Goal: Task Accomplishment & Management: Manage account settings

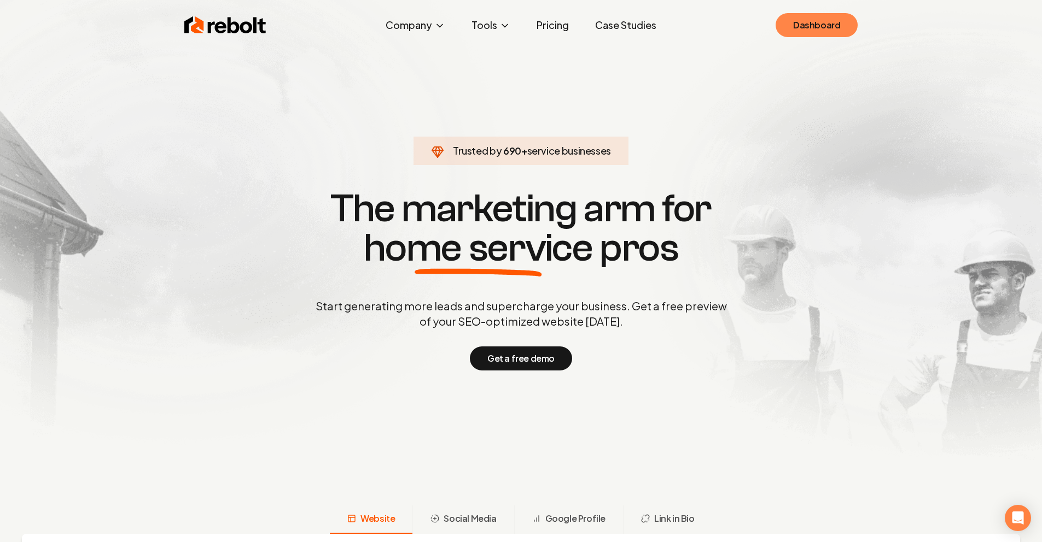
click at [807, 19] on link "Dashboard" at bounding box center [816, 25] width 82 height 24
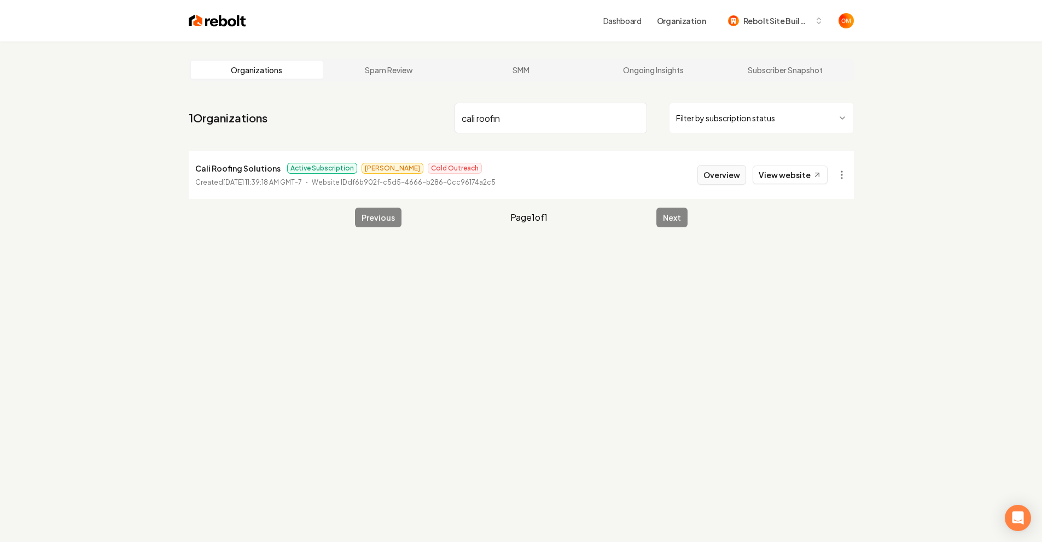
type input "cali roofin"
click at [714, 176] on button "Overview" at bounding box center [721, 175] width 49 height 20
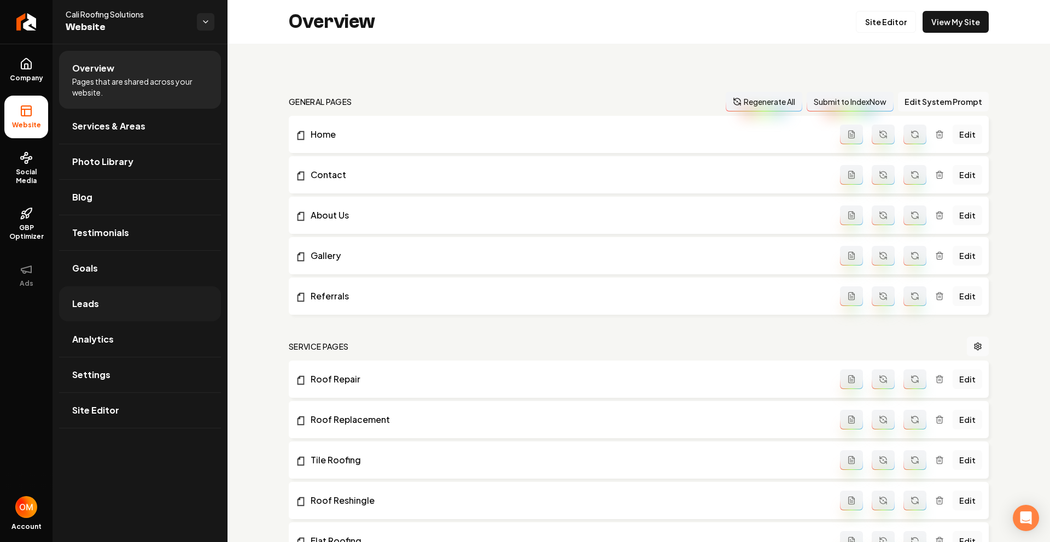
click at [112, 306] on link "Leads" at bounding box center [140, 304] width 162 height 35
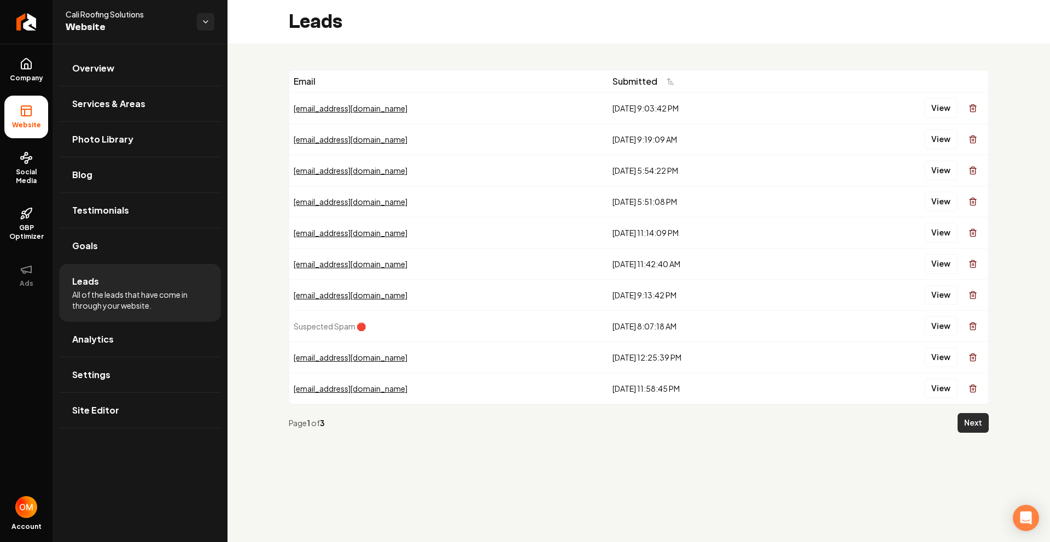
click at [982, 422] on button "Next" at bounding box center [972, 423] width 31 height 20
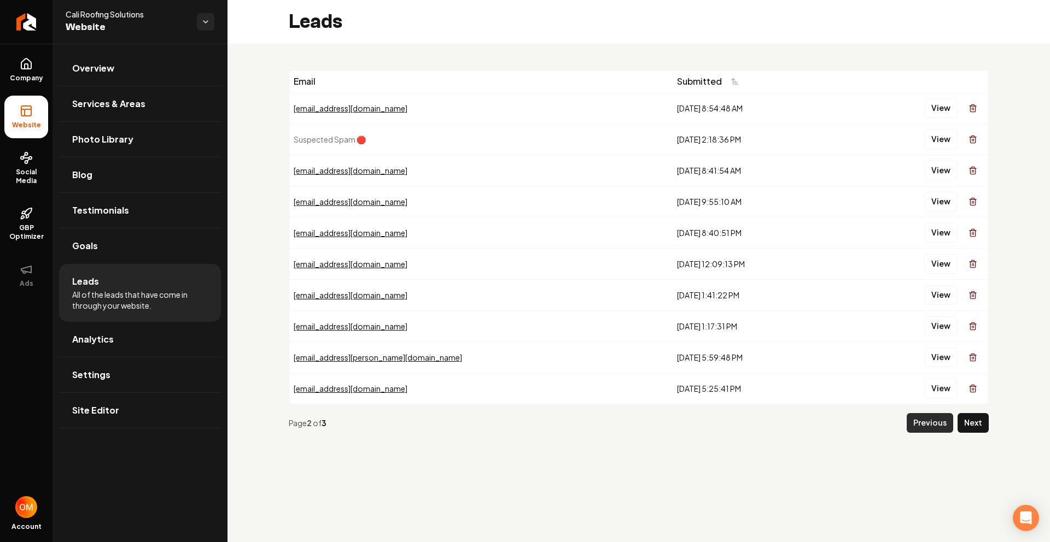
click at [930, 424] on button "Previous" at bounding box center [930, 423] width 46 height 20
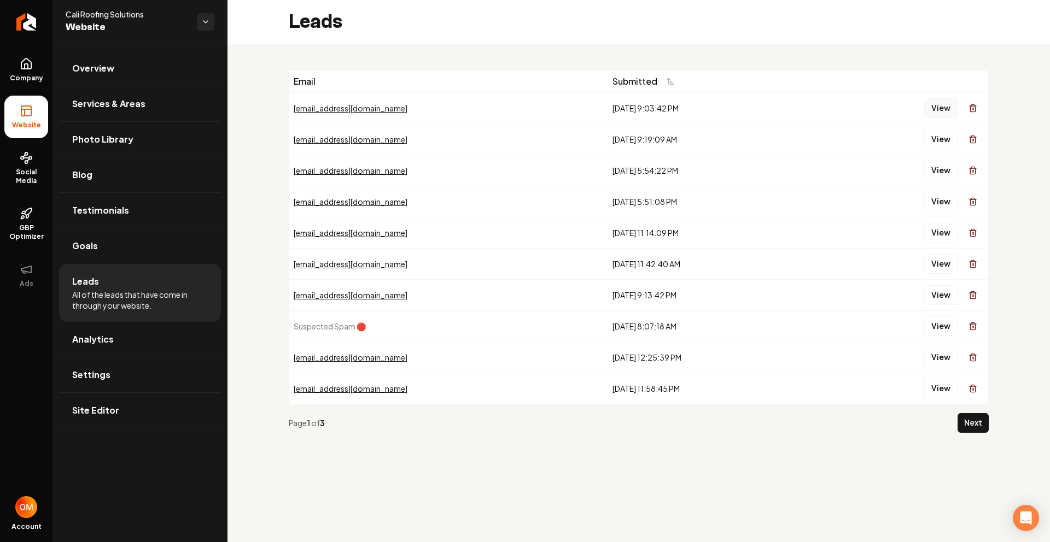
click at [944, 100] on button "View" at bounding box center [940, 108] width 33 height 20
click at [936, 141] on button "View" at bounding box center [940, 140] width 33 height 20
click at [940, 177] on button "View" at bounding box center [940, 171] width 33 height 20
click at [937, 206] on button "View" at bounding box center [940, 202] width 33 height 20
drag, startPoint x: 885, startPoint y: 291, endPoint x: 898, endPoint y: 278, distance: 18.6
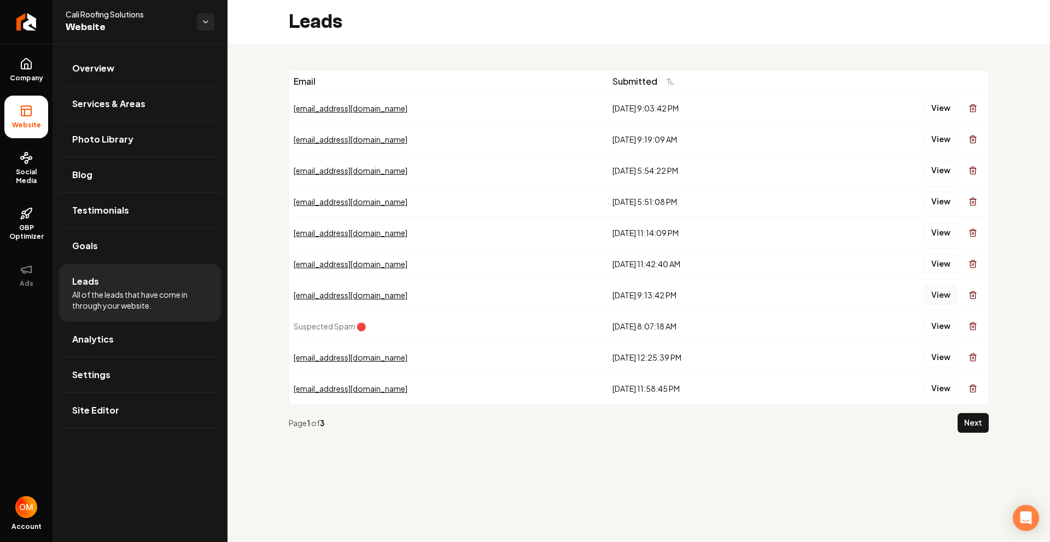
click at [942, 300] on button "View" at bounding box center [940, 295] width 33 height 20
click at [947, 266] on button "View" at bounding box center [940, 264] width 33 height 20
click at [933, 233] on button "View" at bounding box center [940, 233] width 33 height 20
